Goal: Find specific page/section: Find specific page/section

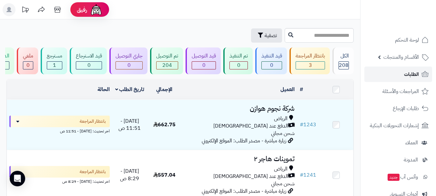
click at [400, 72] on link "الطلبات" at bounding box center [398, 73] width 68 height 15
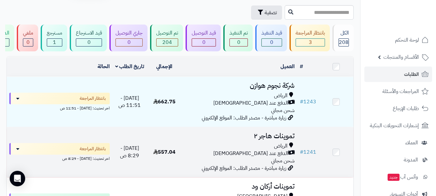
scroll to position [32, 0]
